Goal: Information Seeking & Learning: Learn about a topic

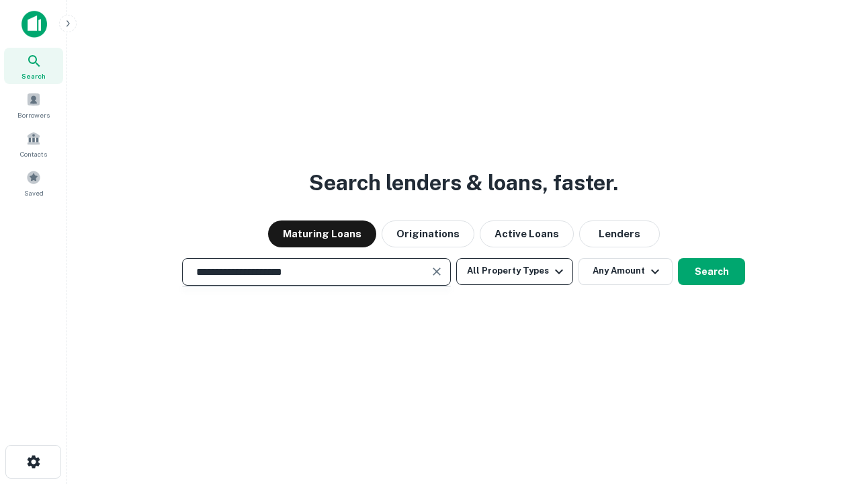
type input "**********"
click at [515, 271] on button "All Property Types" at bounding box center [514, 271] width 117 height 27
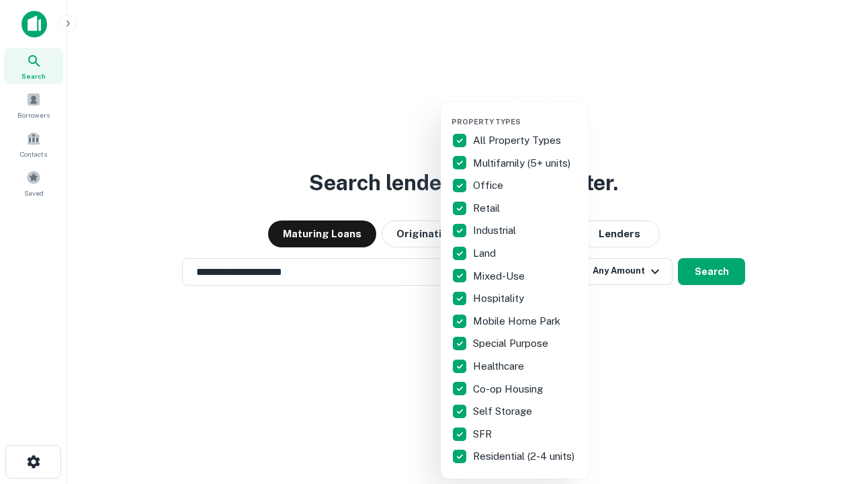
click at [525, 113] on button "button" at bounding box center [526, 113] width 148 height 1
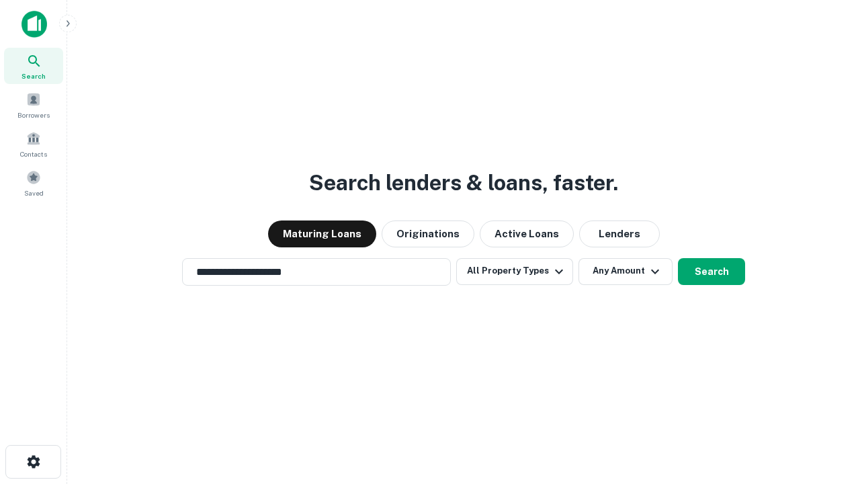
scroll to position [8, 162]
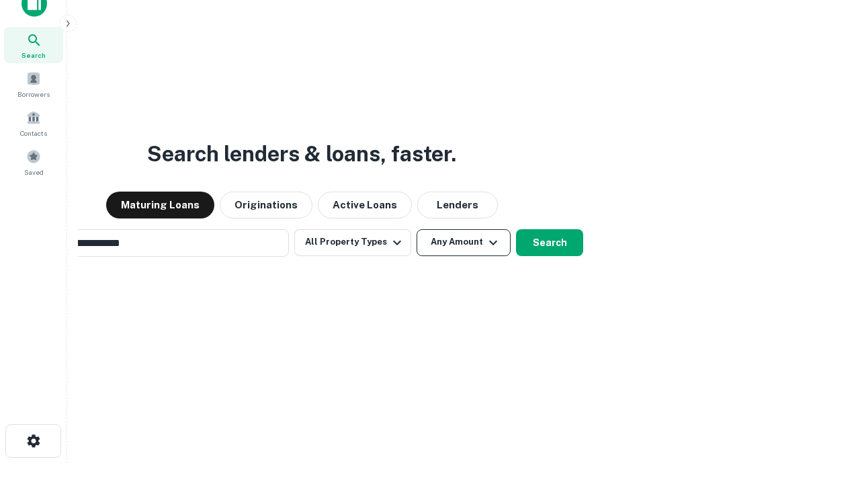
click at [417, 229] on button "Any Amount" at bounding box center [464, 242] width 94 height 27
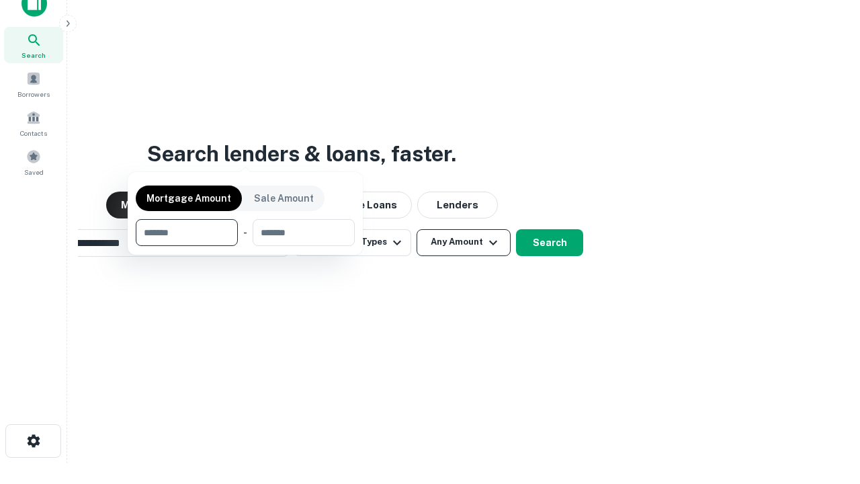
scroll to position [22, 0]
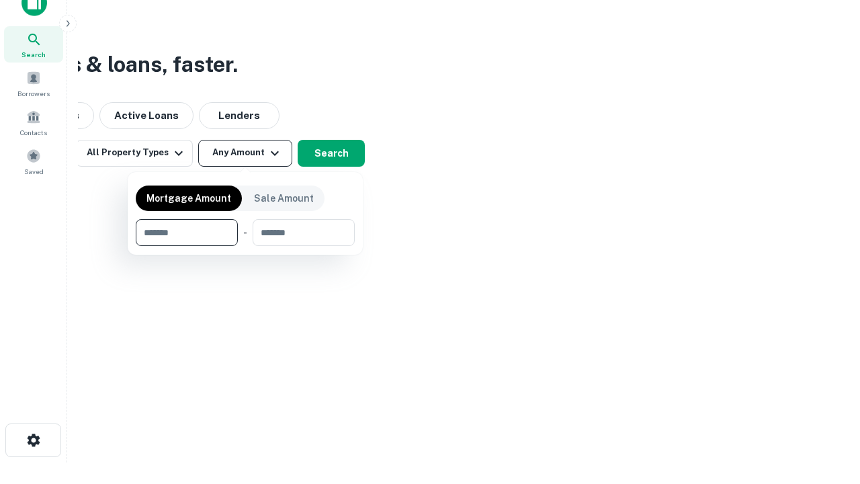
type input "*******"
click at [245, 246] on button "button" at bounding box center [245, 246] width 219 height 1
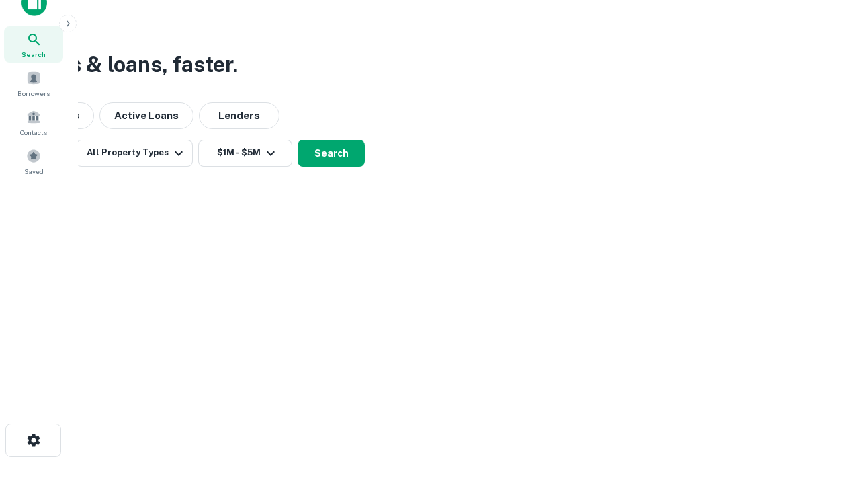
scroll to position [8, 248]
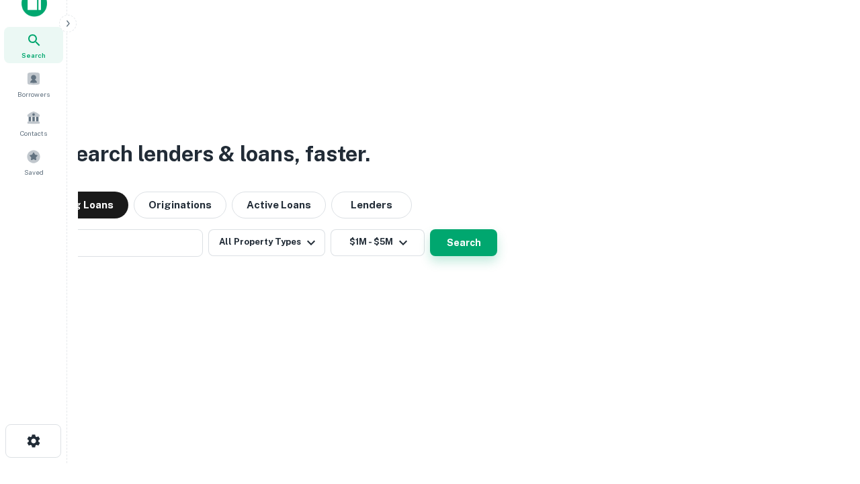
click at [430, 229] on button "Search" at bounding box center [463, 242] width 67 height 27
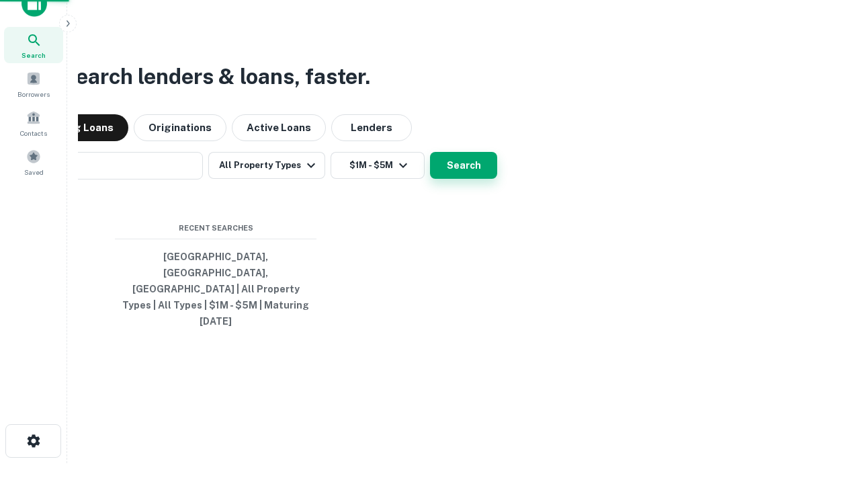
scroll to position [36, 380]
